Goal: Task Accomplishment & Management: Use online tool/utility

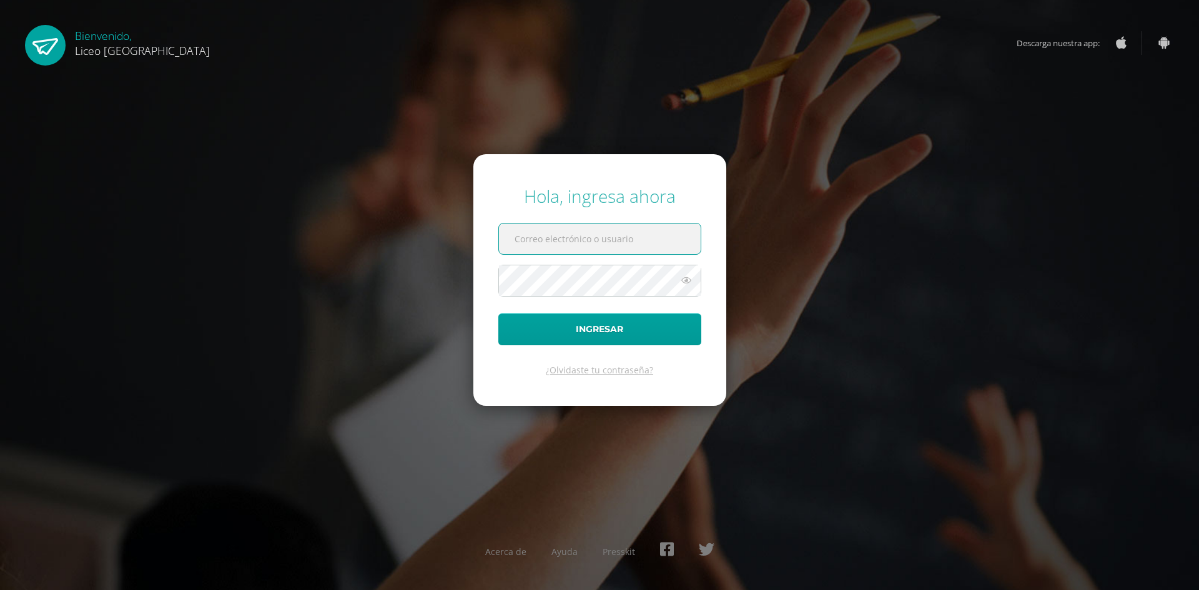
drag, startPoint x: 546, startPoint y: 233, endPoint x: 546, endPoint y: 242, distance: 8.7
click at [546, 233] on input "text" at bounding box center [600, 239] width 202 height 31
type input "[PERSON_NAME][EMAIL_ADDRESS][PERSON_NAME][DOMAIN_NAME]"
click at [498, 313] on button "Ingresar" at bounding box center [599, 329] width 203 height 32
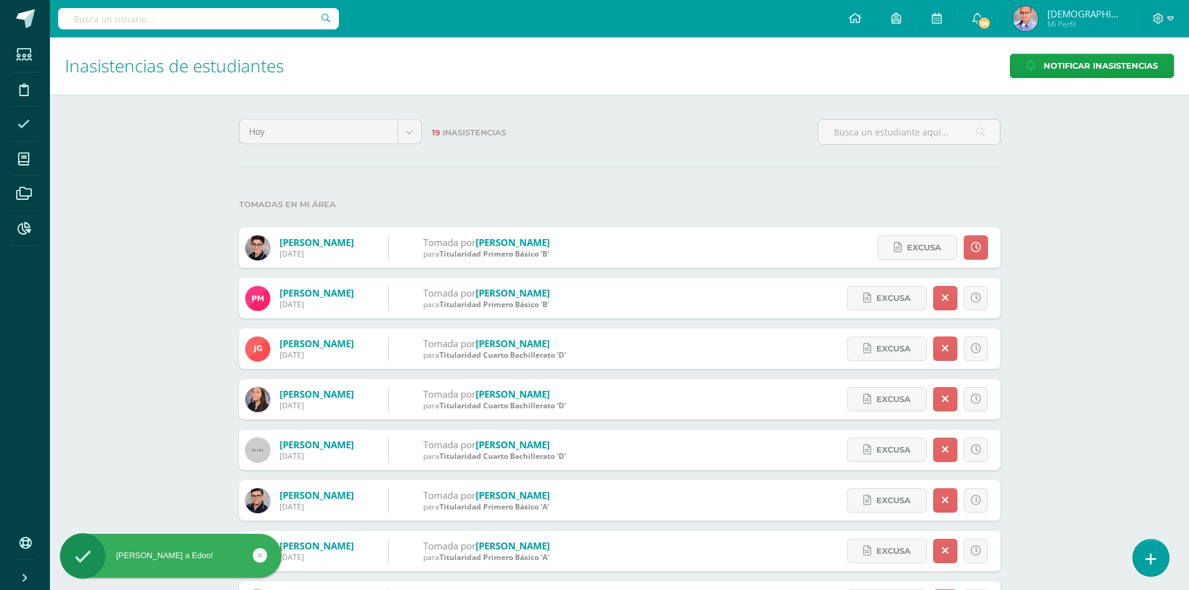
click at [1158, 570] on link at bounding box center [1151, 557] width 36 height 36
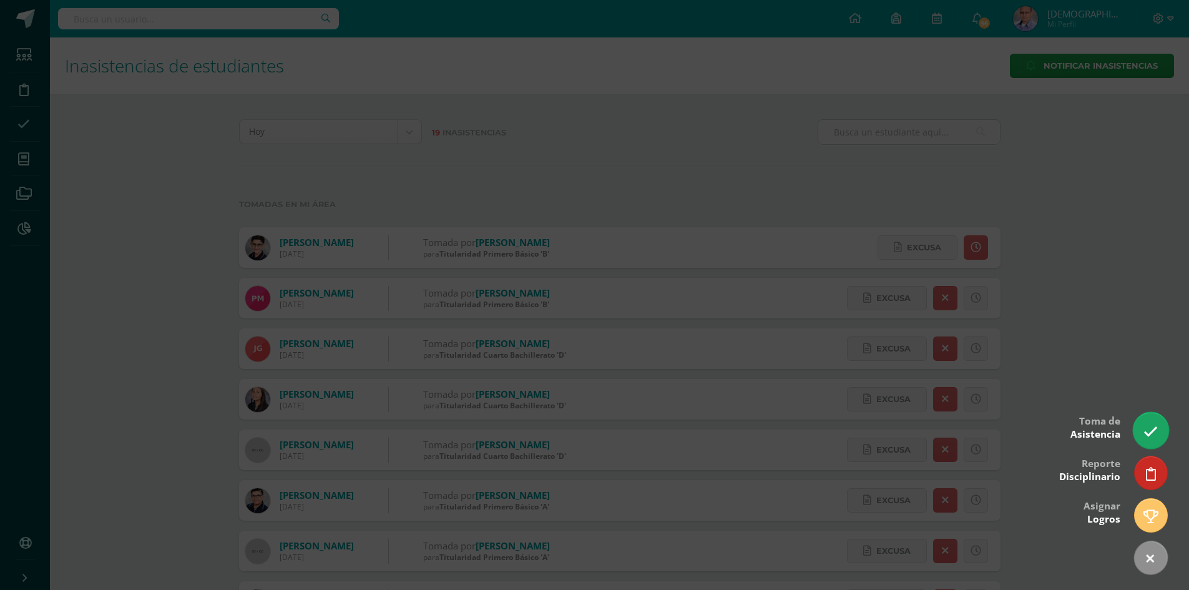
click at [1150, 431] on icon at bounding box center [1151, 432] width 14 height 14
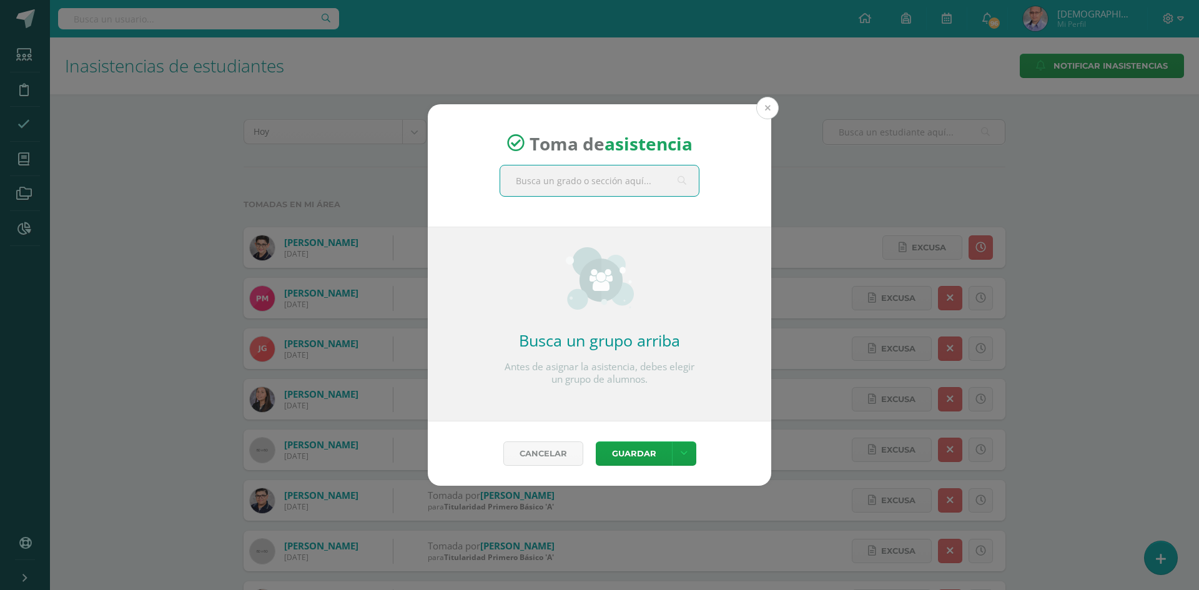
click at [772, 107] on button at bounding box center [767, 108] width 22 height 22
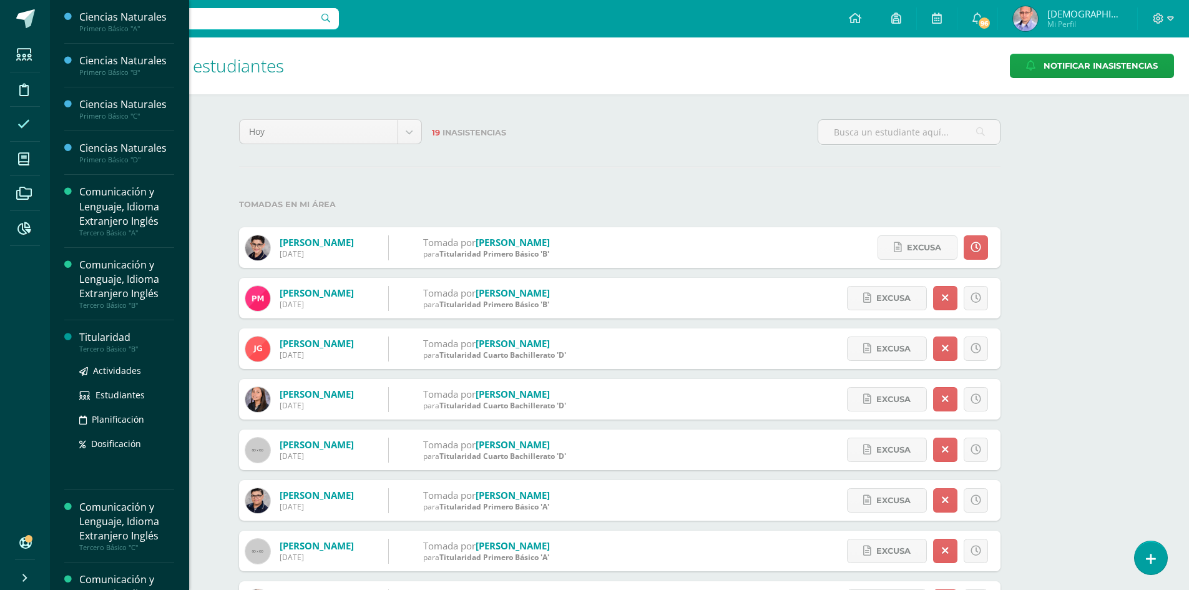
click at [103, 333] on div "Titularidad" at bounding box center [126, 337] width 95 height 14
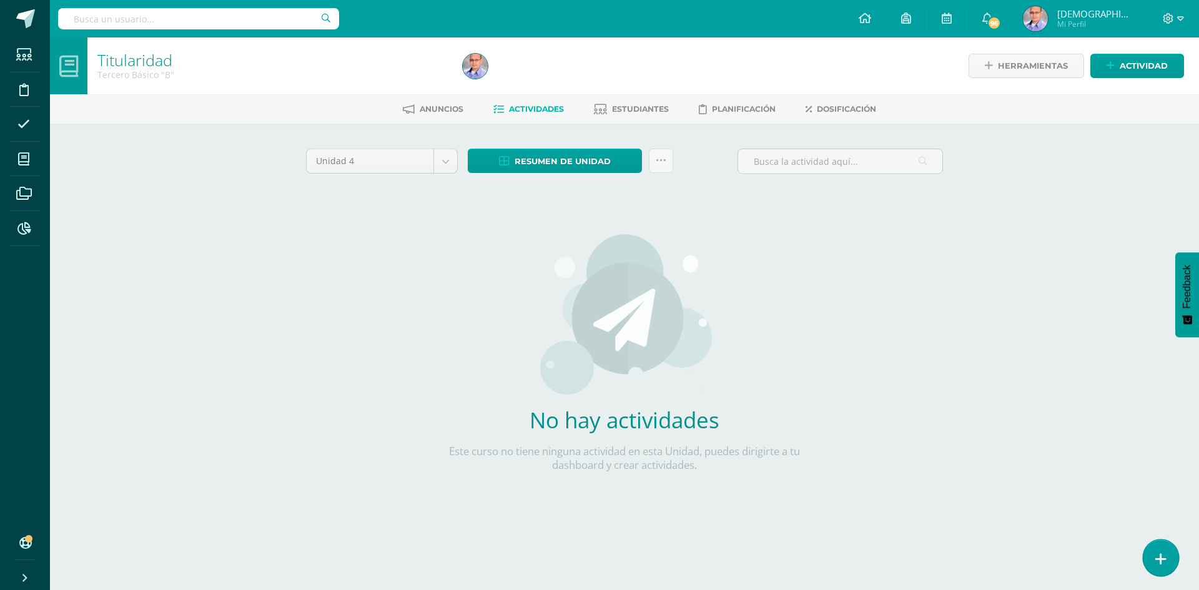
click at [1166, 560] on link at bounding box center [1161, 557] width 36 height 36
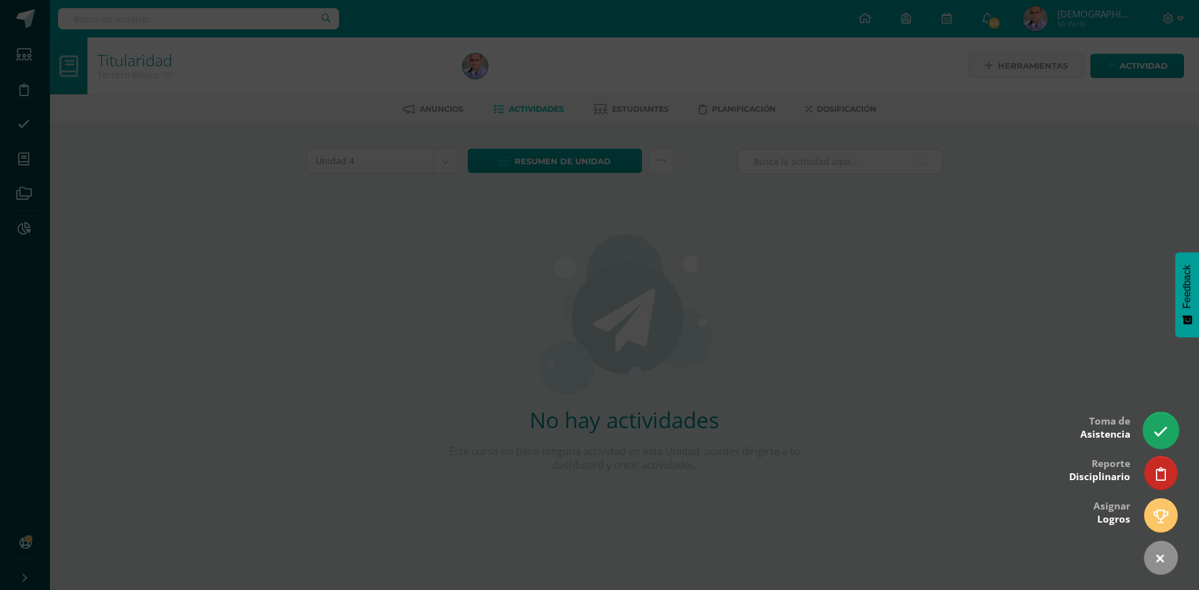
click at [1157, 426] on icon at bounding box center [1160, 432] width 14 height 14
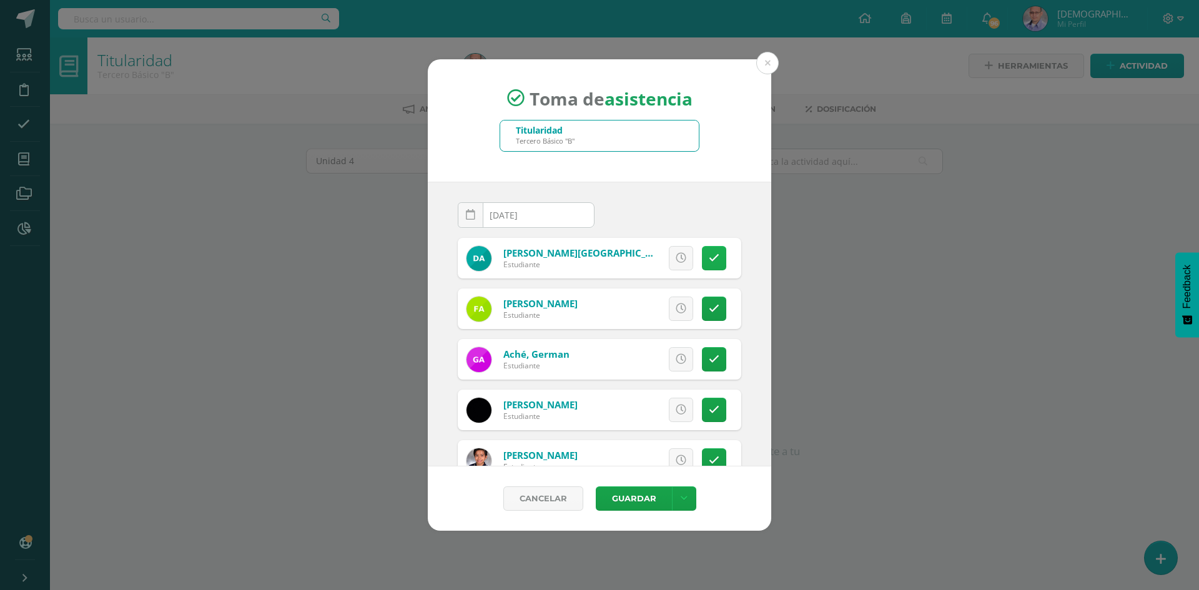
click at [702, 256] on link at bounding box center [714, 258] width 24 height 24
click at [706, 352] on link at bounding box center [714, 359] width 24 height 24
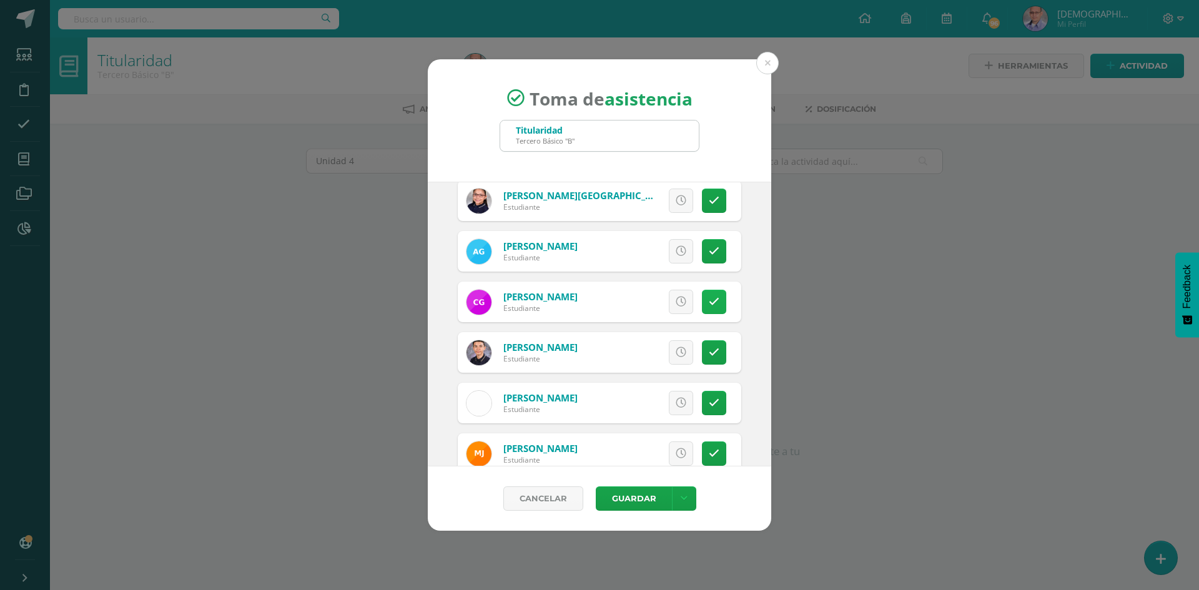
scroll to position [687, 0]
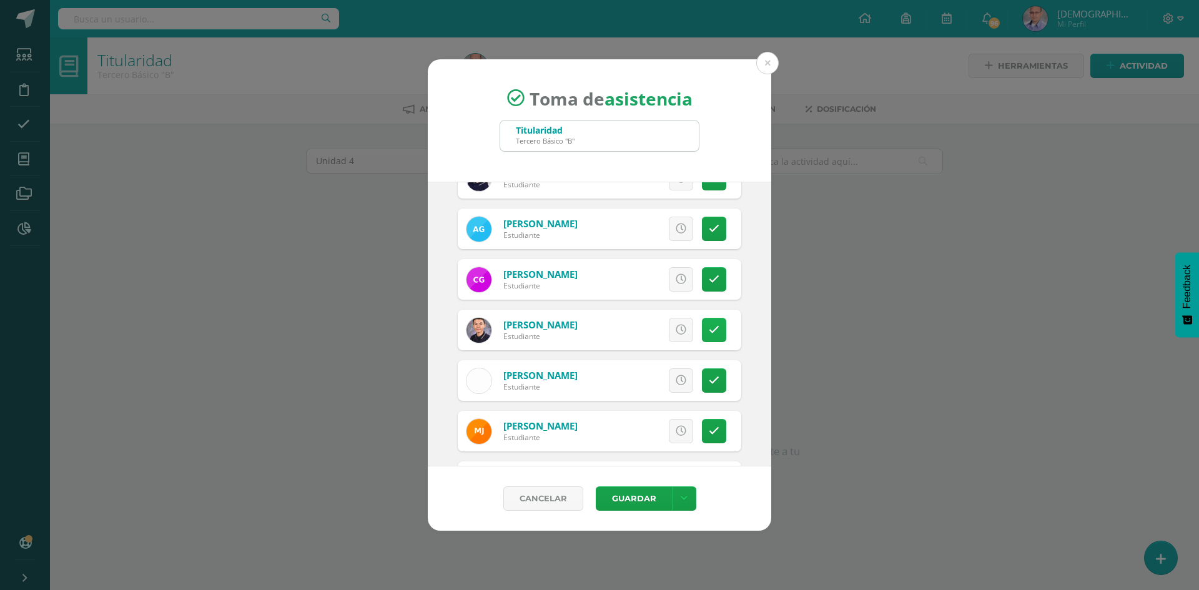
click at [709, 334] on icon at bounding box center [714, 330] width 11 height 11
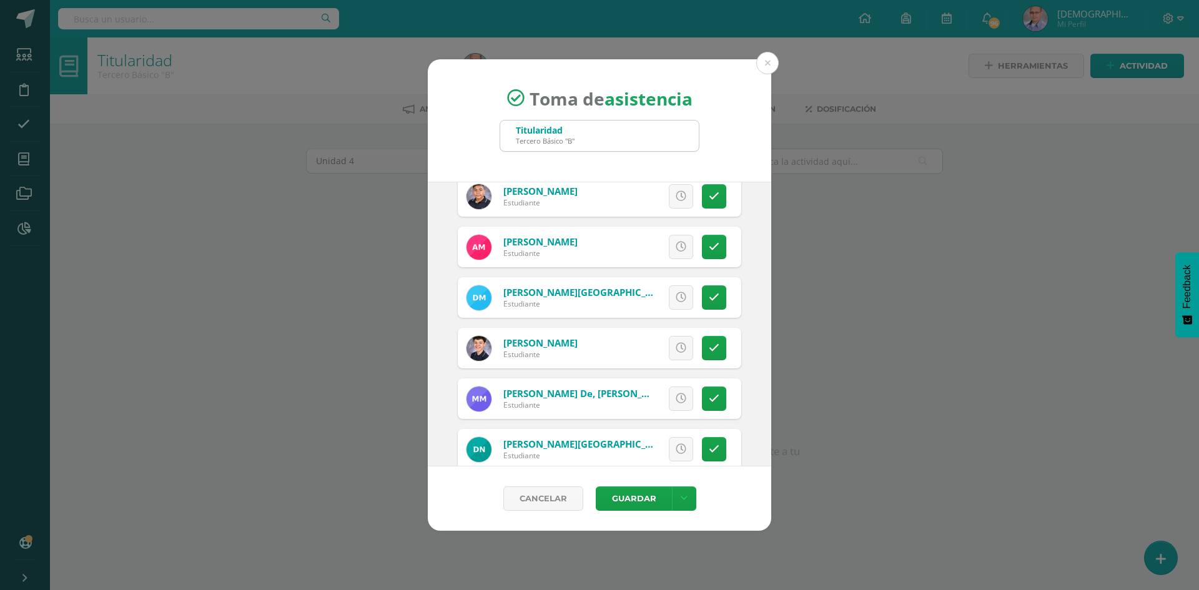
scroll to position [1186, 0]
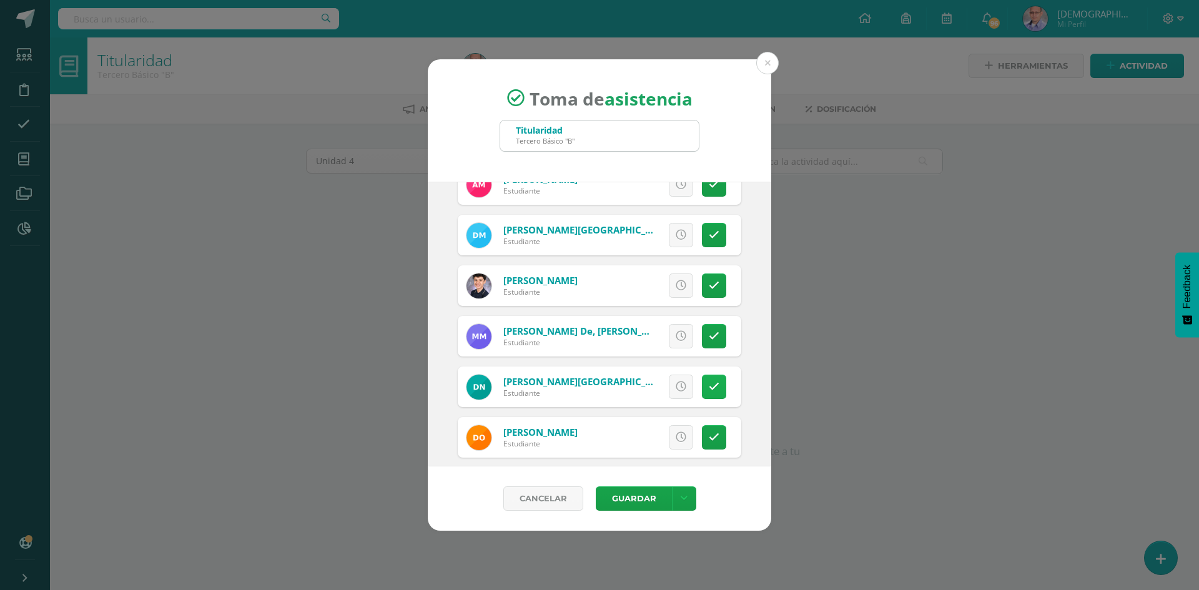
click at [709, 392] on icon at bounding box center [714, 386] width 11 height 11
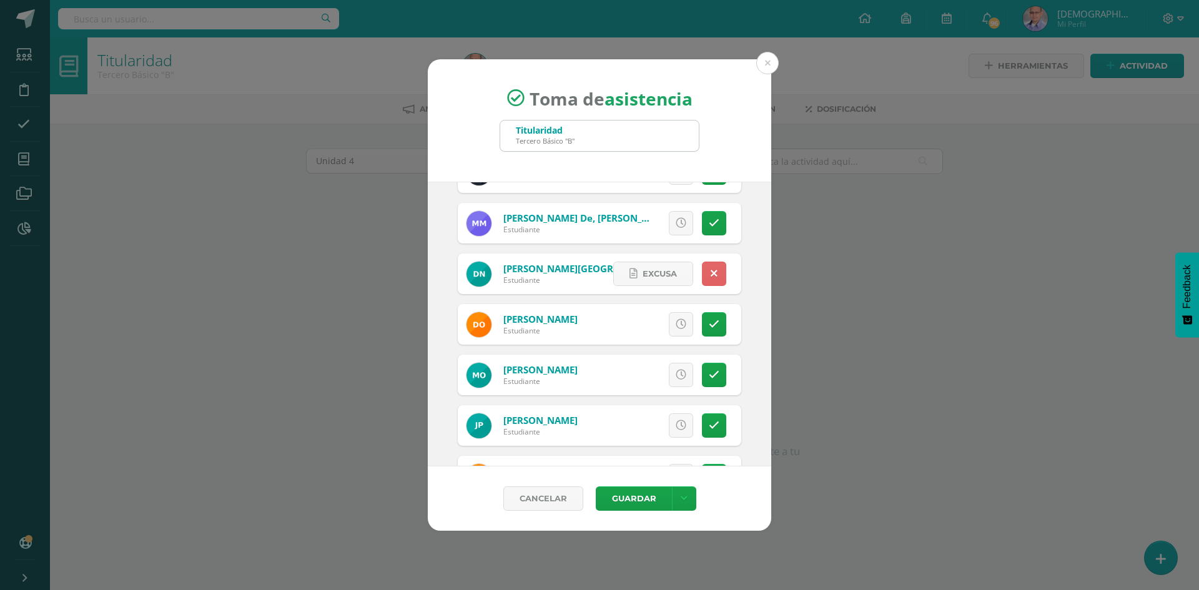
scroll to position [1311, 0]
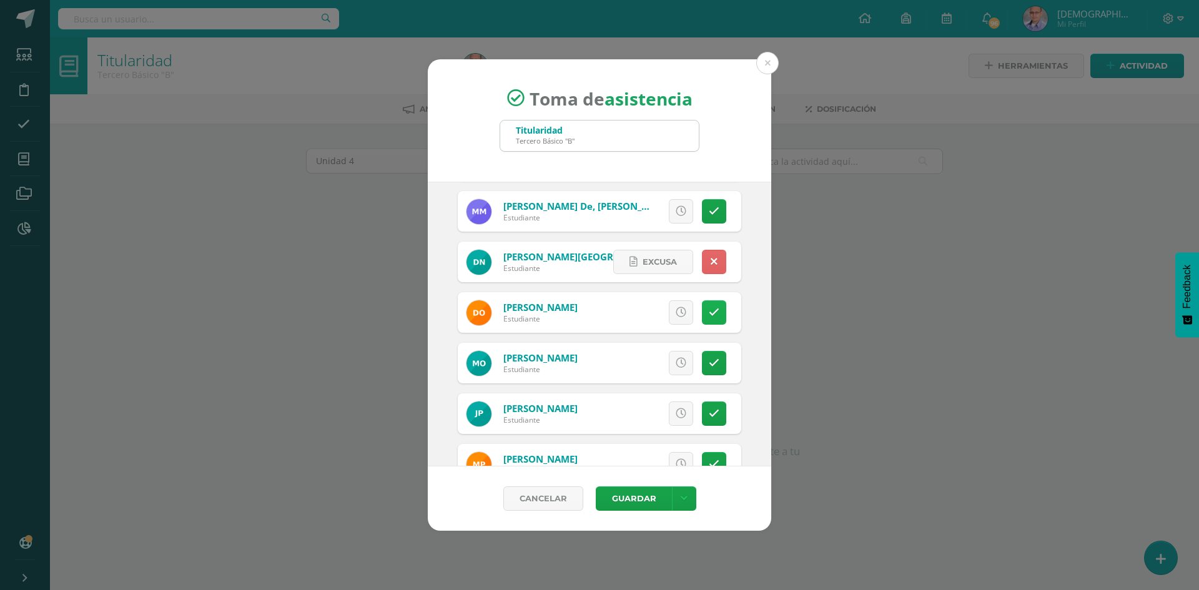
click at [710, 312] on link at bounding box center [714, 312] width 24 height 24
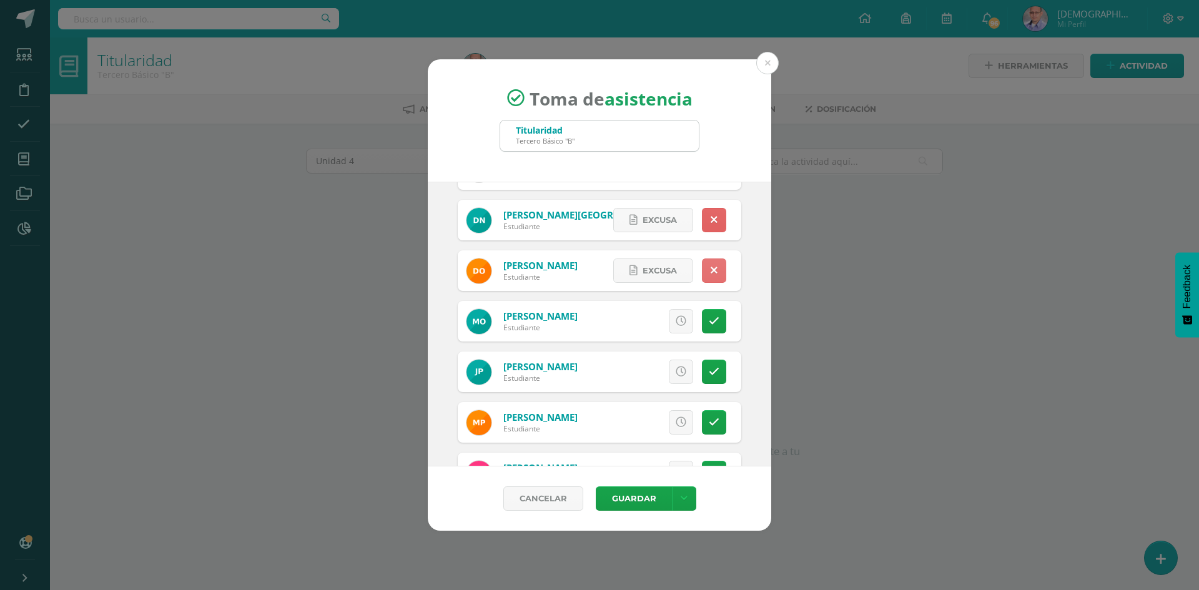
scroll to position [1374, 0]
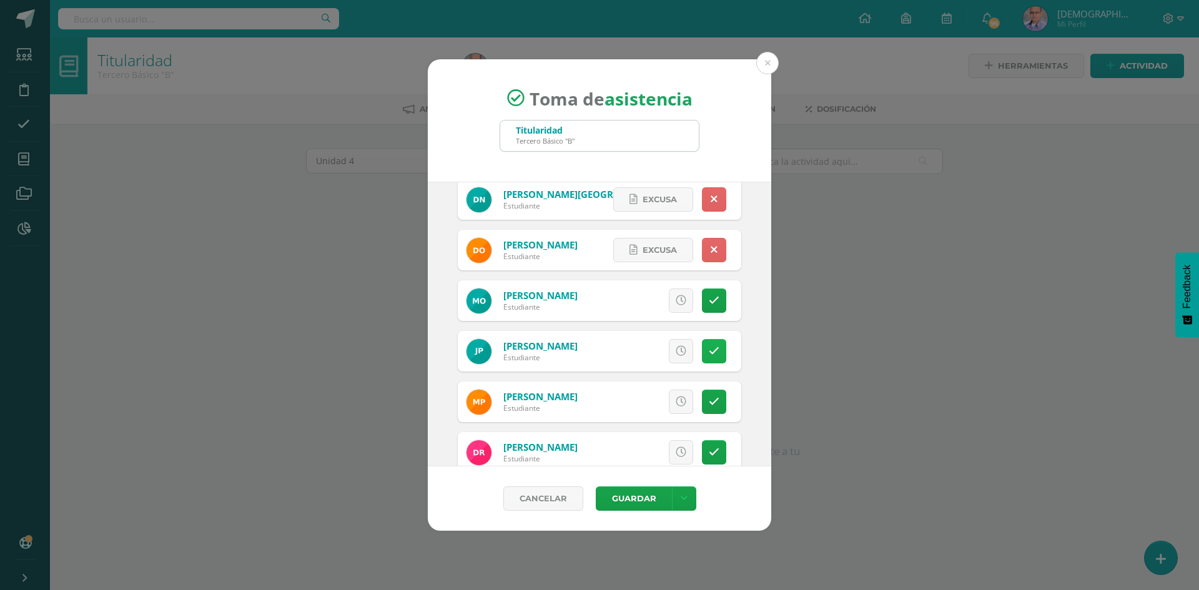
click at [709, 348] on icon at bounding box center [714, 351] width 11 height 11
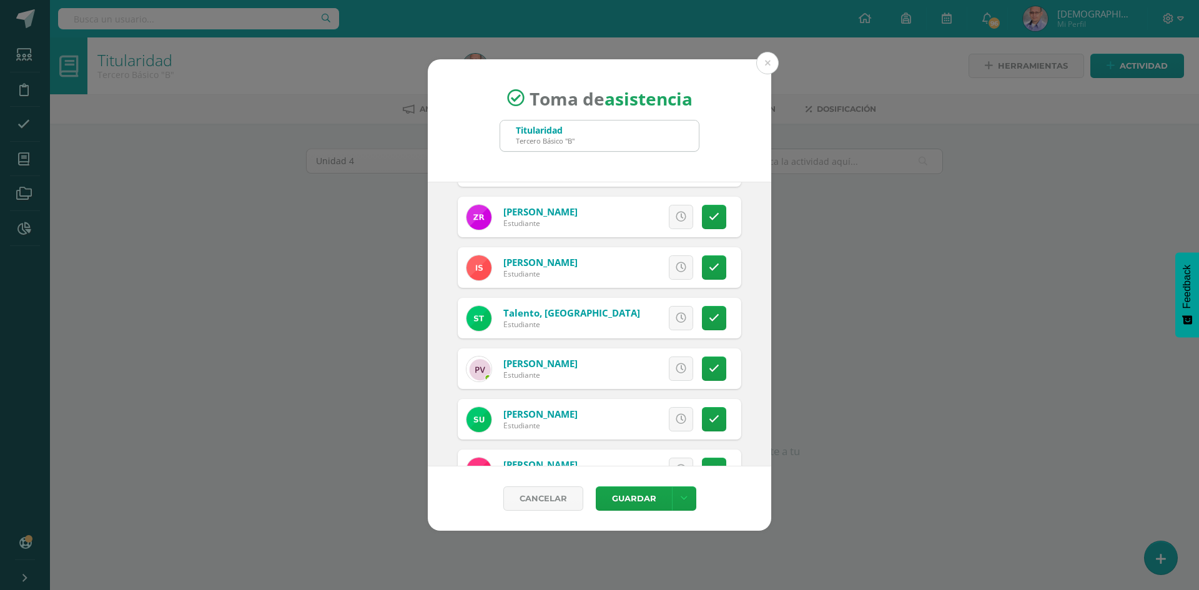
scroll to position [2007, 0]
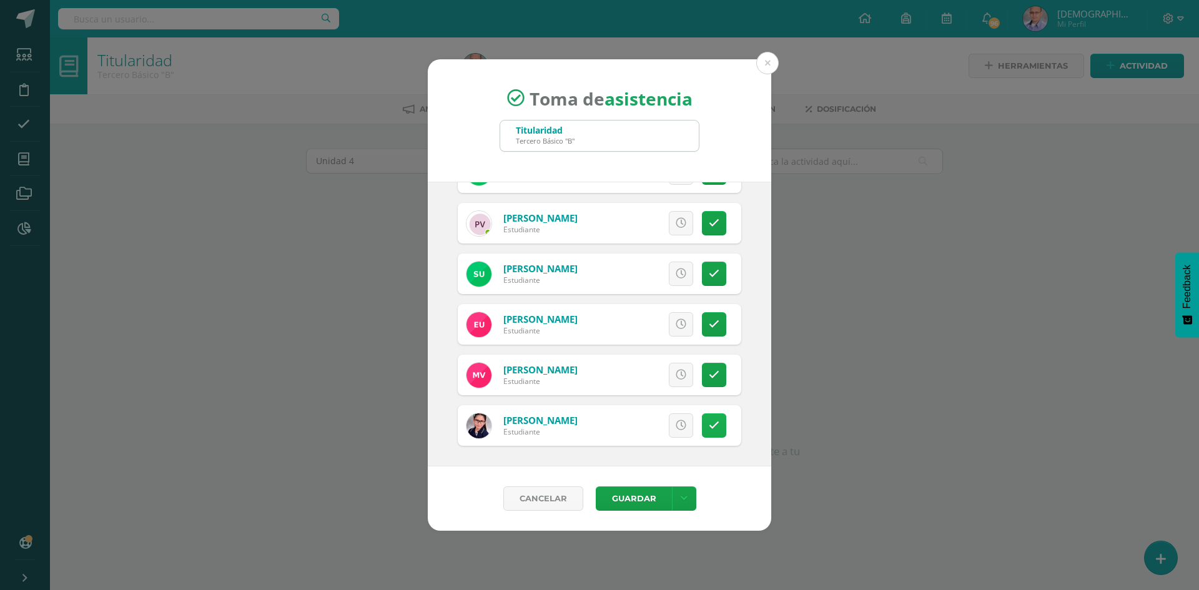
click at [710, 415] on link at bounding box center [714, 425] width 24 height 24
click at [659, 493] on button "Guardar" at bounding box center [634, 498] width 76 height 24
